Goal: Navigation & Orientation: Find specific page/section

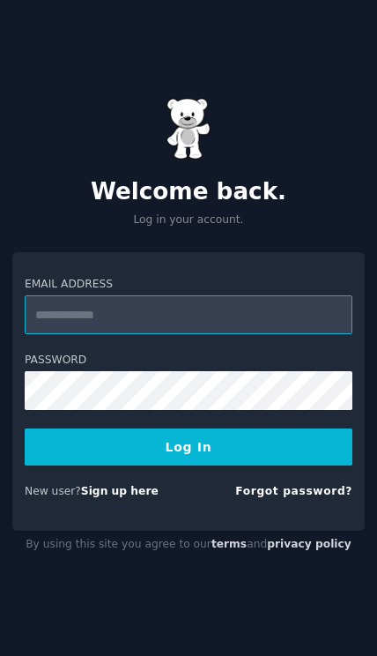
type input "**********"
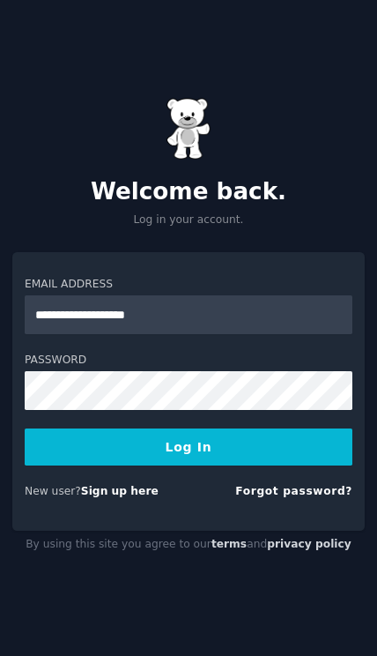
click at [189, 465] on button "Log In" at bounding box center [189, 446] width 328 height 37
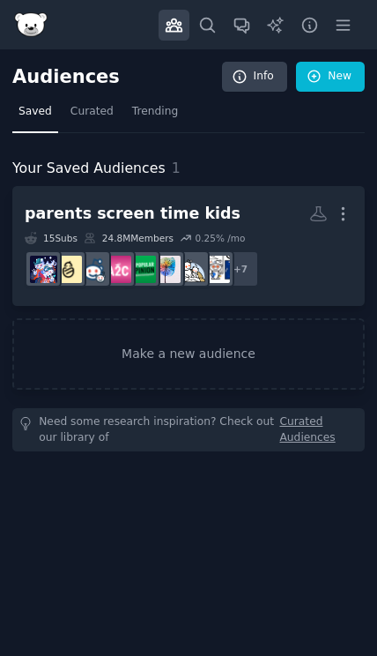
click at [348, 26] on icon "button" at bounding box center [343, 25] width 19 height 19
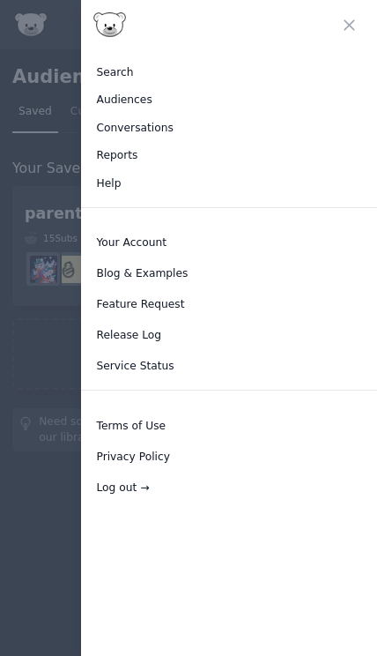
click at [144, 252] on link "Your Account" at bounding box center [229, 243] width 284 height 28
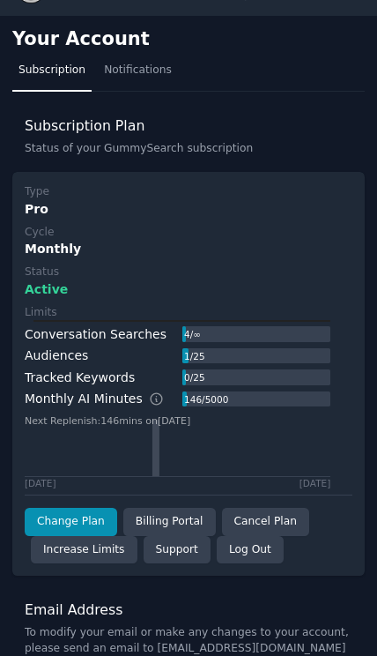
scroll to position [33, 0]
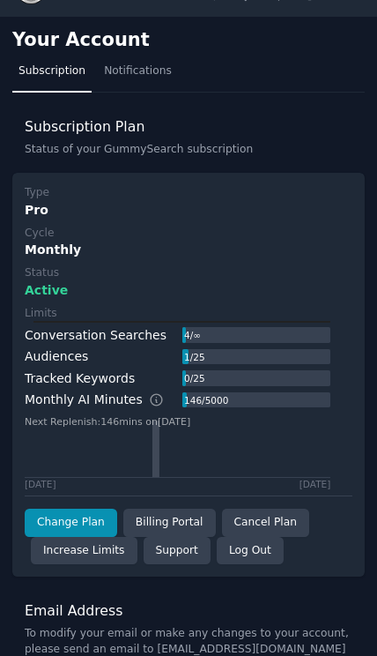
click at [176, 514] on div "Billing Portal" at bounding box center [169, 523] width 93 height 28
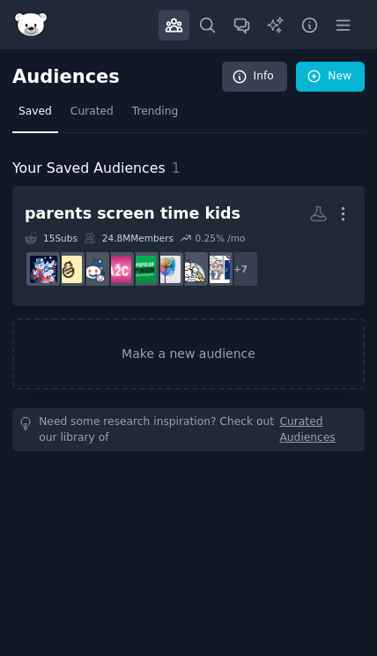
scroll to position [3, 0]
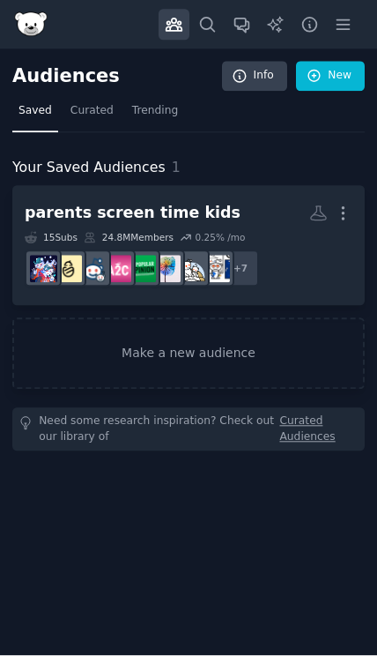
click at [47, 24] on img at bounding box center [30, 24] width 33 height 25
click at [47, 20] on img at bounding box center [30, 24] width 33 height 25
click at [36, 24] on img at bounding box center [30, 24] width 33 height 25
click at [164, 119] on link "Trending" at bounding box center [155, 116] width 58 height 36
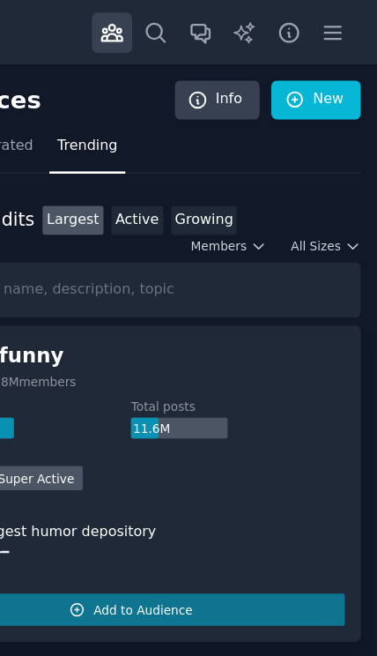
click at [334, 27] on icon "button" at bounding box center [343, 25] width 19 height 19
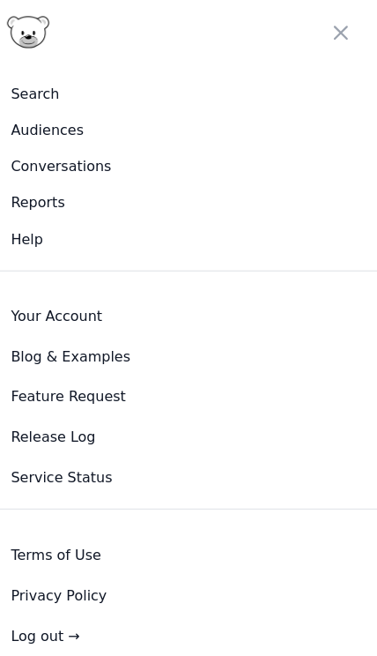
click at [87, 127] on link "Conversations" at bounding box center [229, 129] width 284 height 28
